Goal: Information Seeking & Learning: Learn about a topic

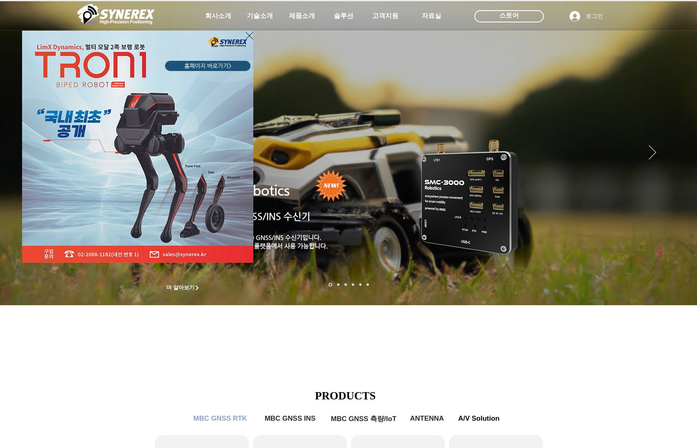
click at [186, 363] on div "LimX Dinamics" at bounding box center [348, 224] width 697 height 448
click at [247, 35] on icon "사이트로 돌아가기" at bounding box center [249, 36] width 8 height 10
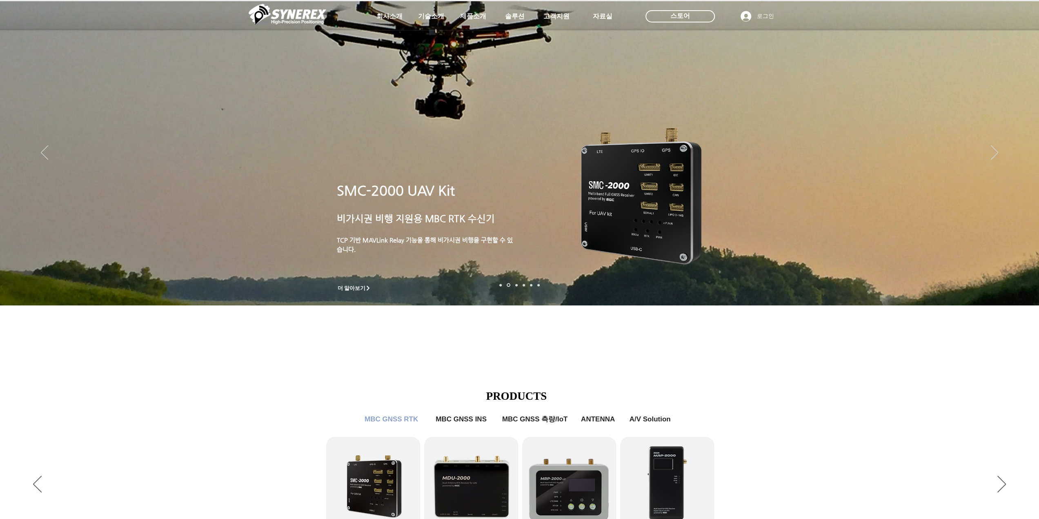
click at [696, 355] on div "main content" at bounding box center [519, 248] width 1039 height 247
click at [696, 358] on div "main content" at bounding box center [519, 248] width 1039 height 247
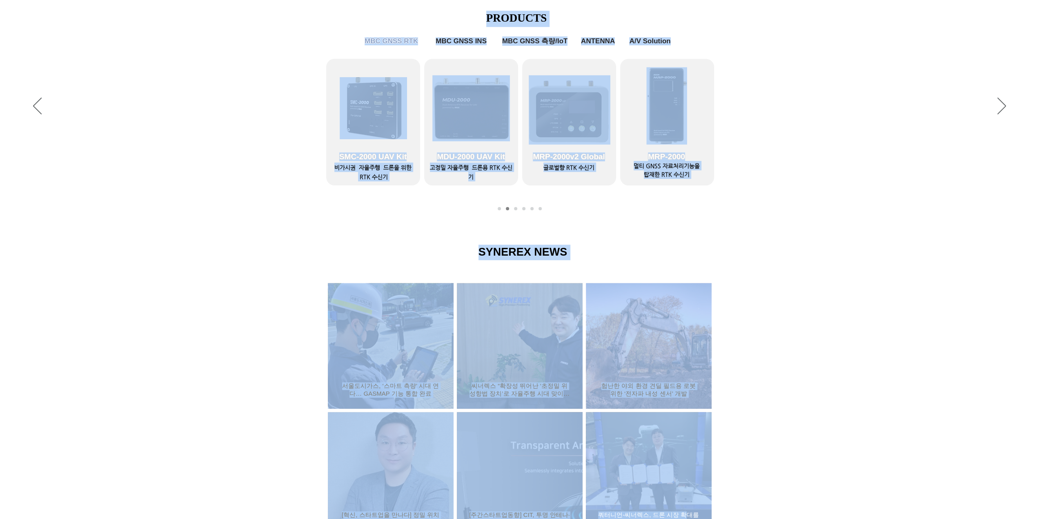
scroll to position [490, 0]
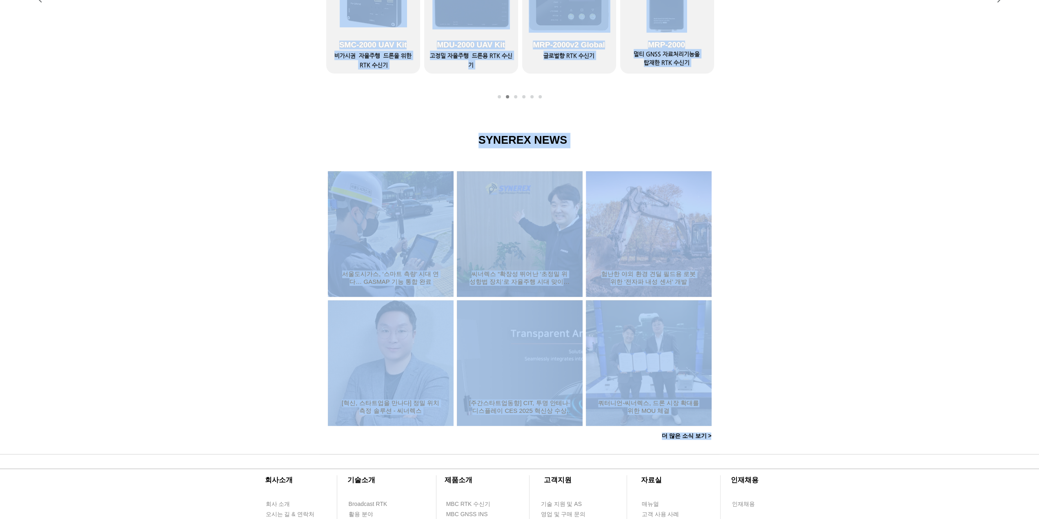
drag, startPoint x: 482, startPoint y: 379, endPoint x: 742, endPoint y: 448, distance: 269.6
click at [696, 438] on div "SMC-2000 UAV Kit ​ 비가시권 비행 지원 용 MBC RTK 수신기 ​ TCP 기반 MAVLink Relay 기능을 통해 비가시권 …" at bounding box center [519, 44] width 1039 height 819
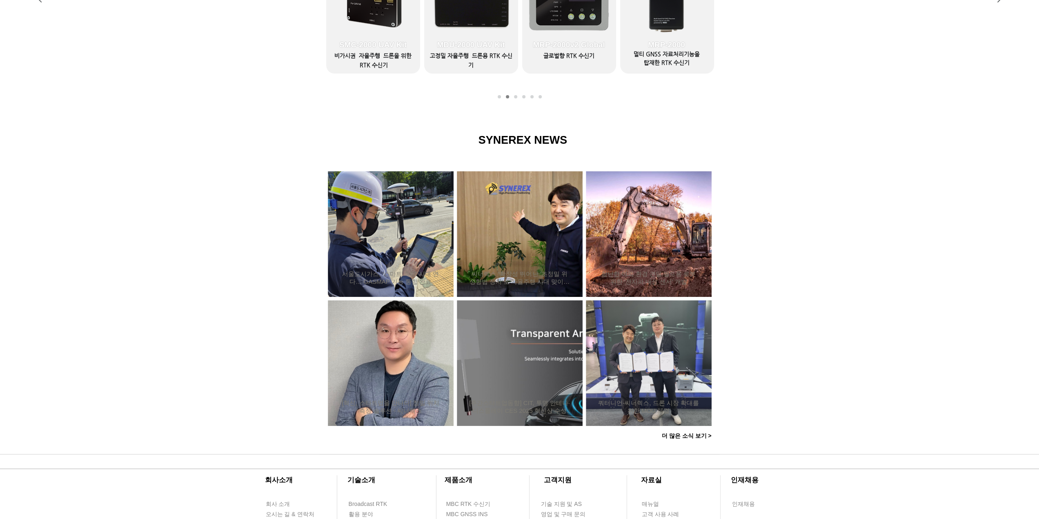
click at [696, 448] on div at bounding box center [519, 506] width 1039 height 105
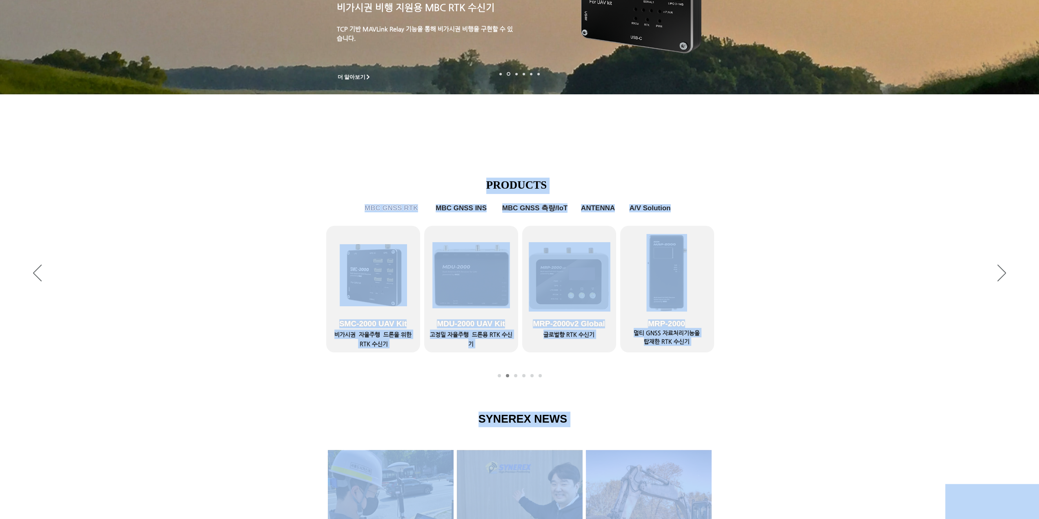
scroll to position [204, 0]
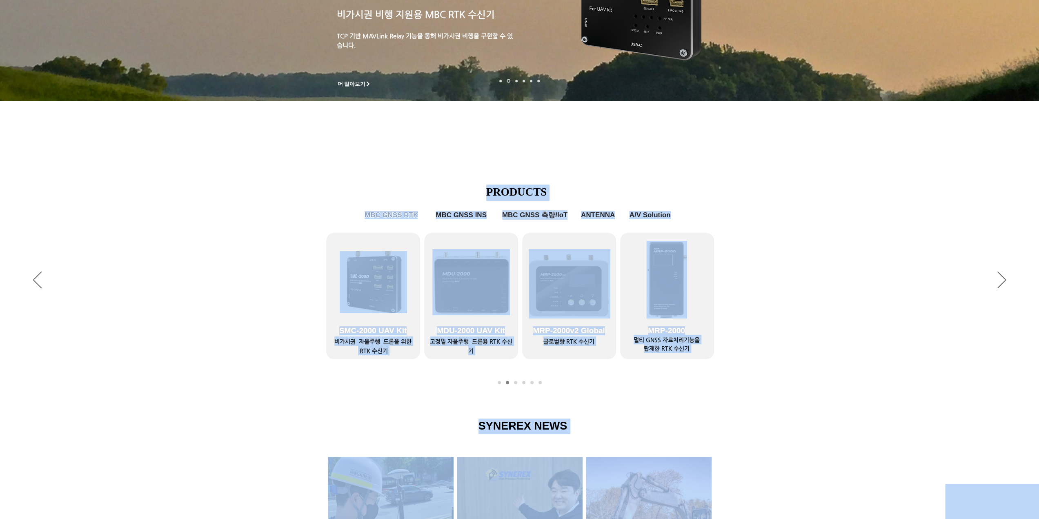
drag, startPoint x: 764, startPoint y: 453, endPoint x: 334, endPoint y: 174, distance: 512.9
click at [334, 174] on div "초고정밀 위치정보 솔루션 Broadcast RTK #comp-kyq9tmhv svg [data-color="1"] {fill: #000000;…" at bounding box center [519, 374] width 1039 height 1157
click at [334, 174] on div "슬라이드쇼" at bounding box center [519, 280] width 1039 height 225
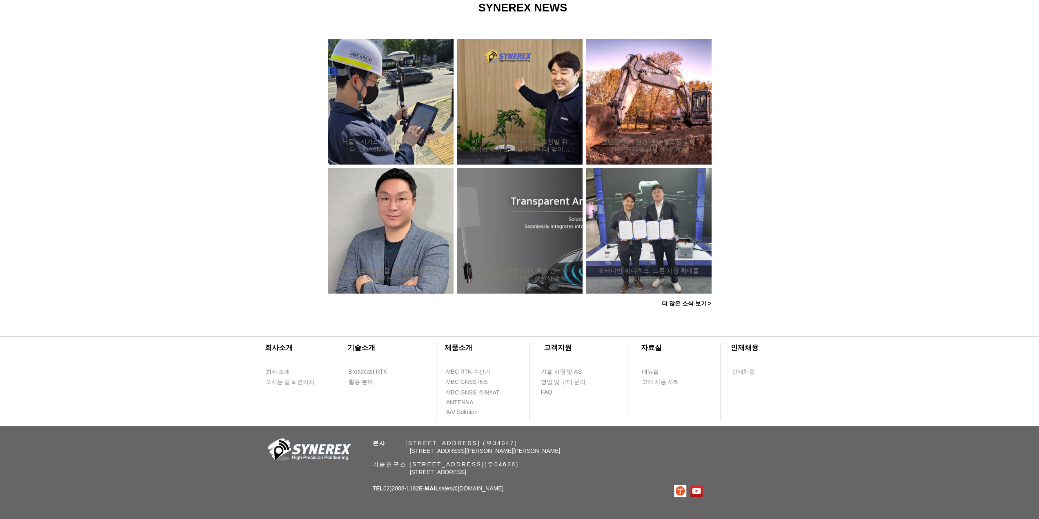
scroll to position [640, 0]
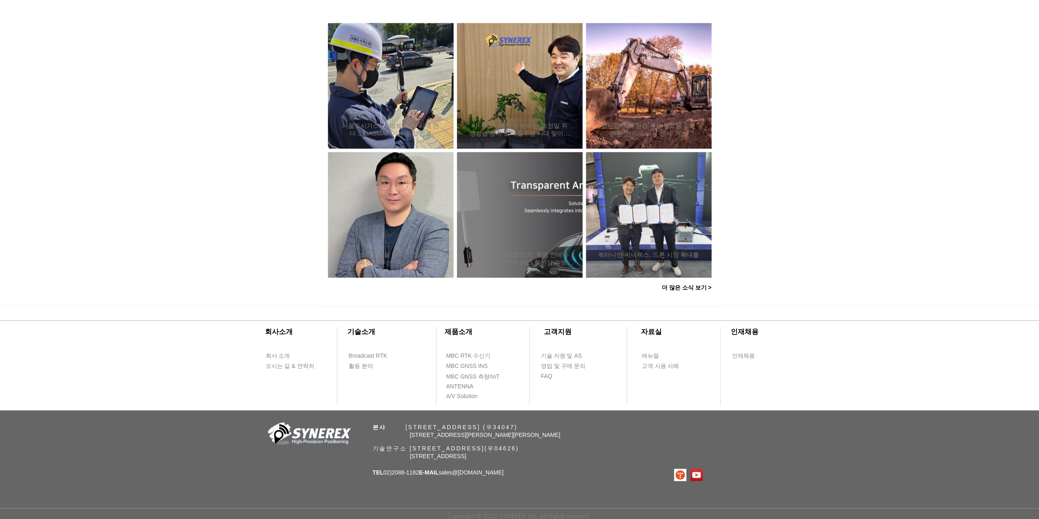
click at [251, 294] on div at bounding box center [519, 132] width 1039 height 347
click at [272, 216] on div at bounding box center [519, 132] width 1039 height 347
click at [169, 219] on div at bounding box center [519, 132] width 1039 height 347
